Goal: Complete application form

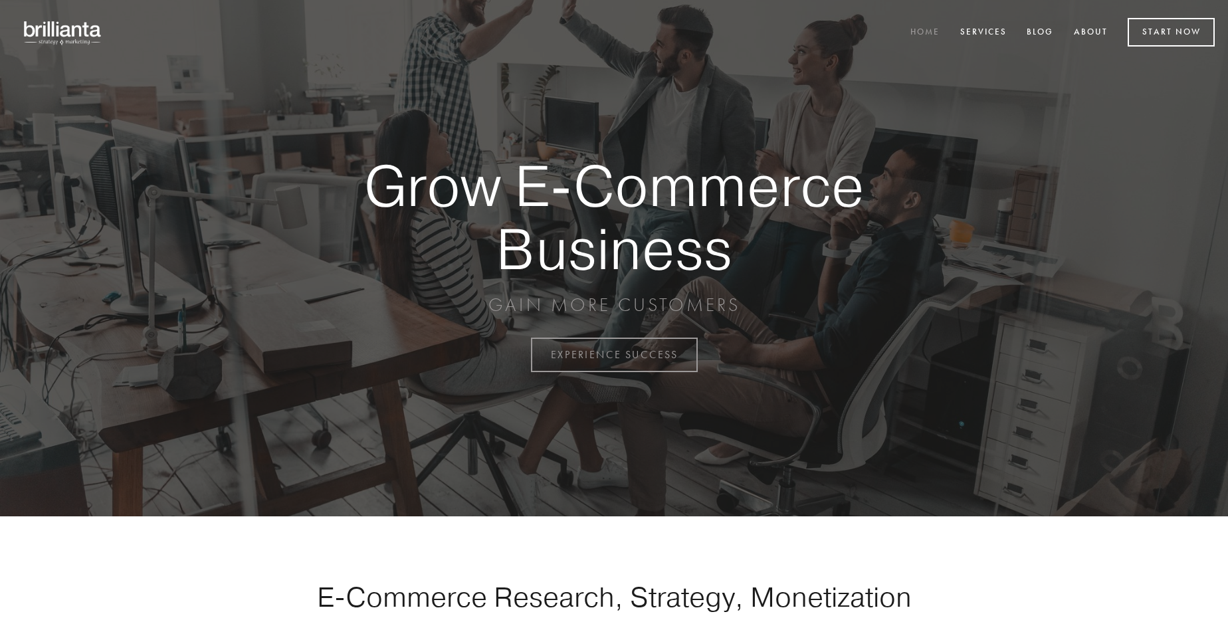
scroll to position [3483, 0]
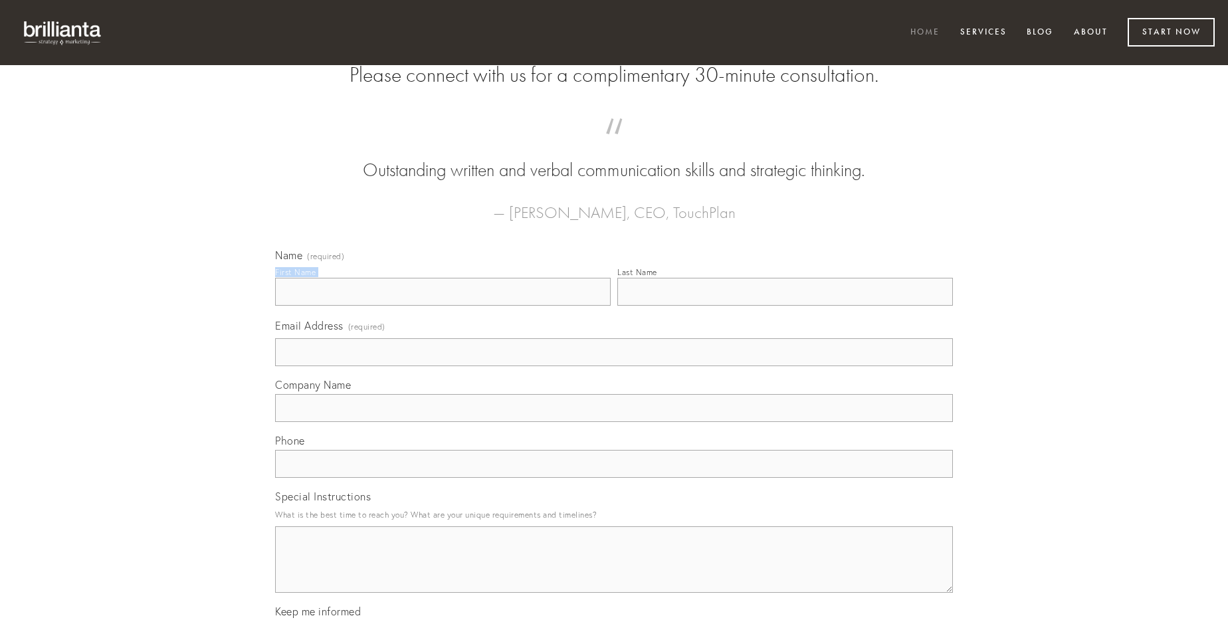
type input "[PERSON_NAME] DDS"
click at [785, 306] on input "Last Name" at bounding box center [784, 292] width 335 height 28
type input "[PERSON_NAME] DDS"
click at [614, 366] on input "Email Address (required)" at bounding box center [614, 352] width 678 height 28
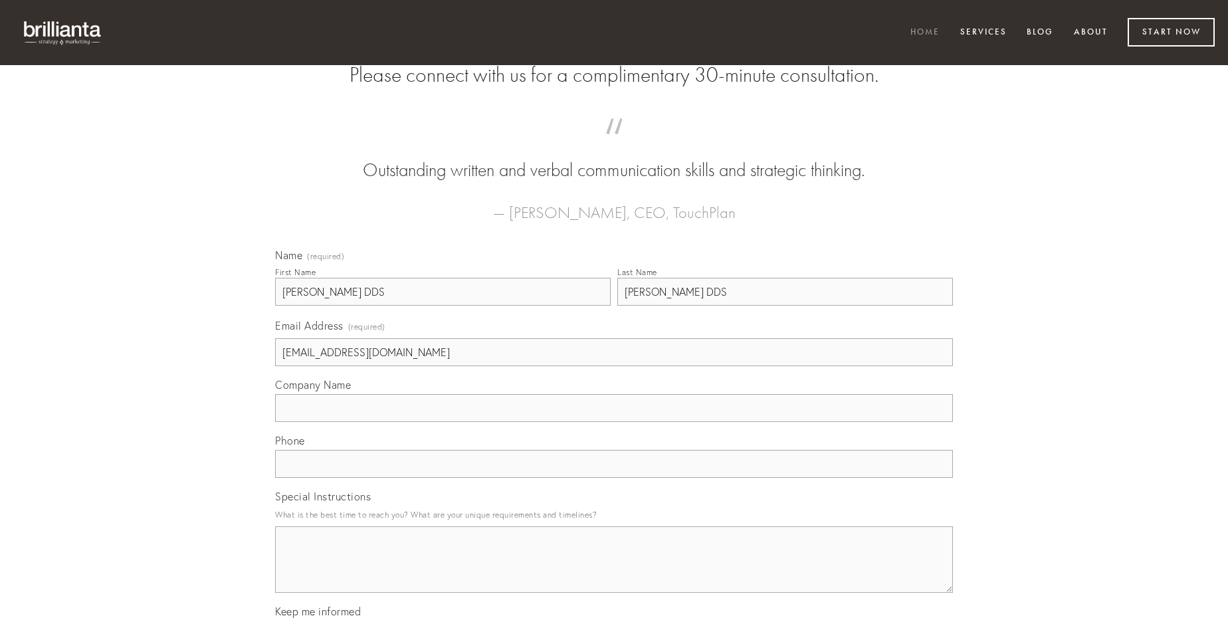
type input "[EMAIL_ADDRESS][DOMAIN_NAME]"
click at [614, 422] on input "Company Name" at bounding box center [614, 408] width 678 height 28
type input "sonitus"
click at [614, 478] on input "text" at bounding box center [614, 464] width 678 height 28
click at [614, 571] on textarea "Special Instructions" at bounding box center [614, 559] width 678 height 66
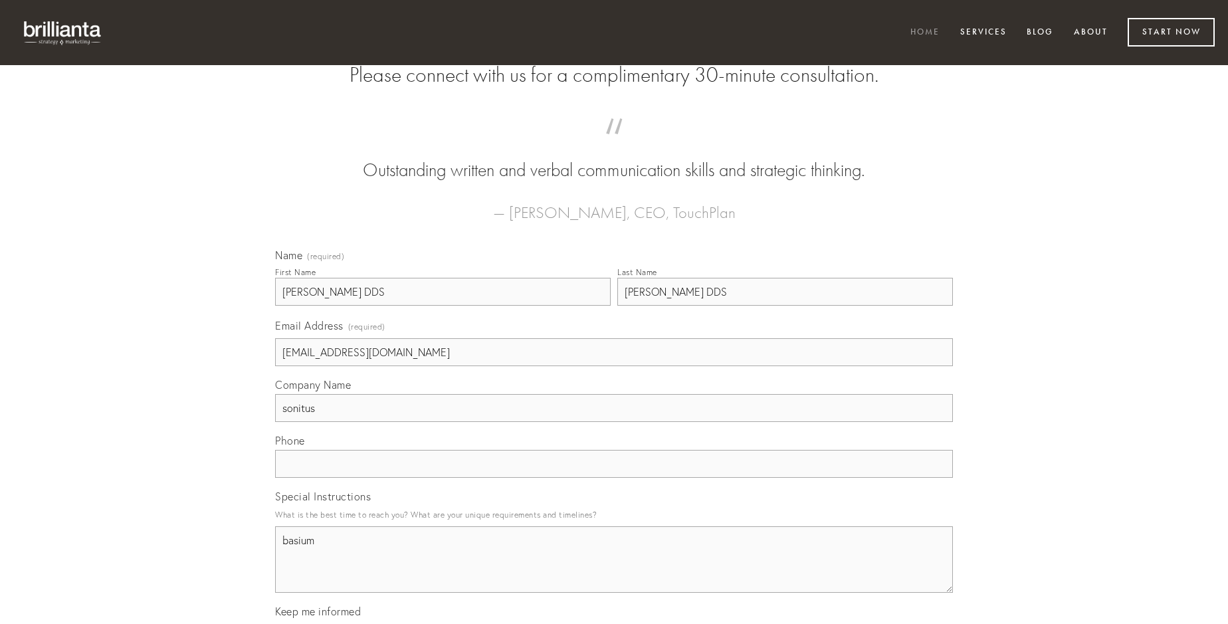
type textarea "basium"
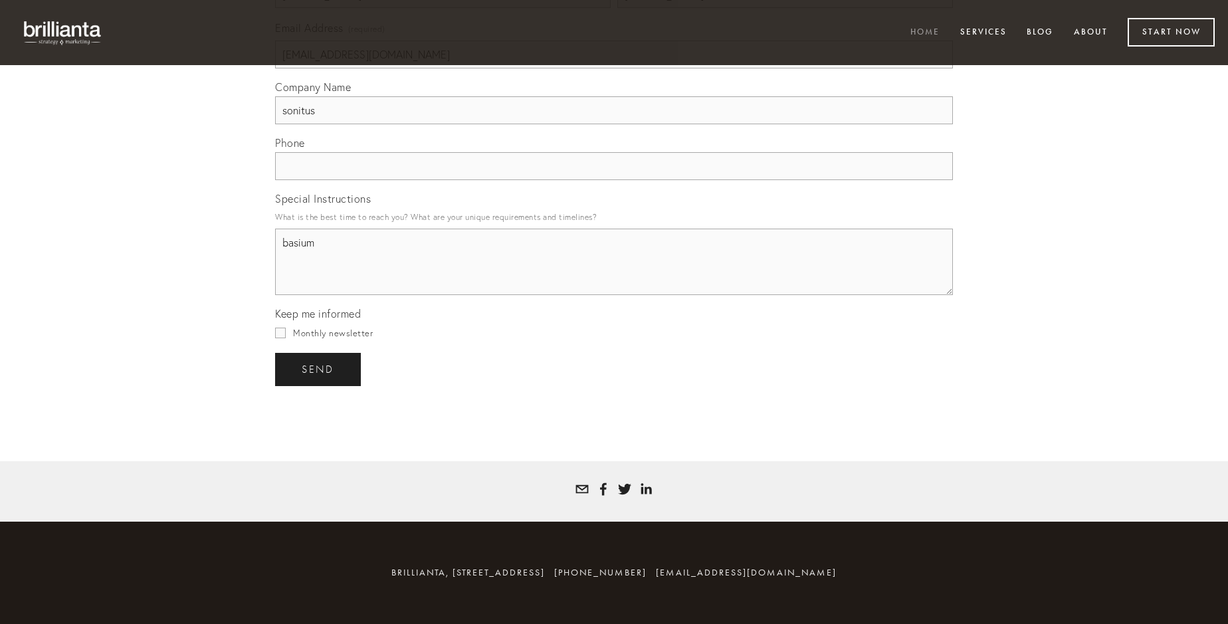
click at [319, 369] on span "send" at bounding box center [318, 369] width 33 height 12
